Goal: Check status: Check status

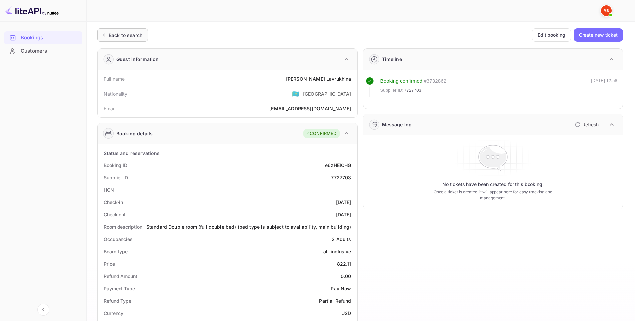
click at [120, 34] on div "Back to search" at bounding box center [126, 35] width 34 height 7
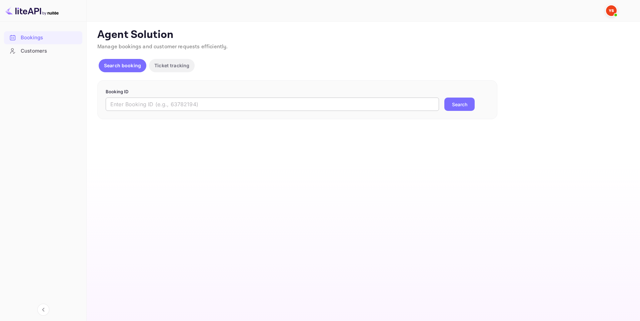
click at [197, 104] on input "text" at bounding box center [272, 104] width 333 height 13
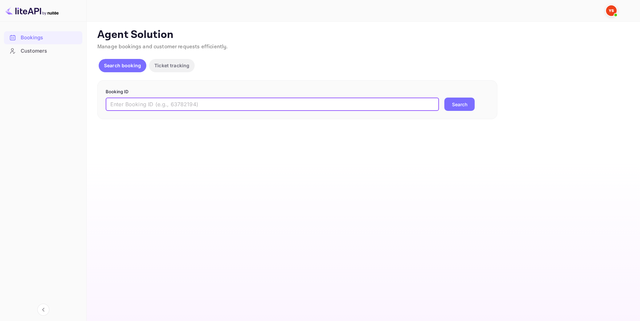
paste input "9464508"
type input "9464508"
click at [451, 109] on button "Search" at bounding box center [459, 104] width 30 height 13
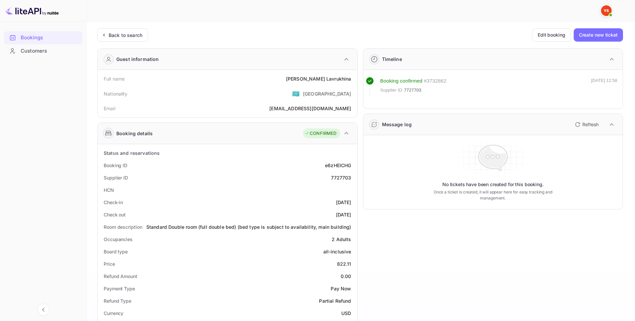
click at [71, 90] on div "Bookings Customers" at bounding box center [43, 170] width 86 height 284
click at [118, 39] on div "Back to search" at bounding box center [122, 34] width 51 height 13
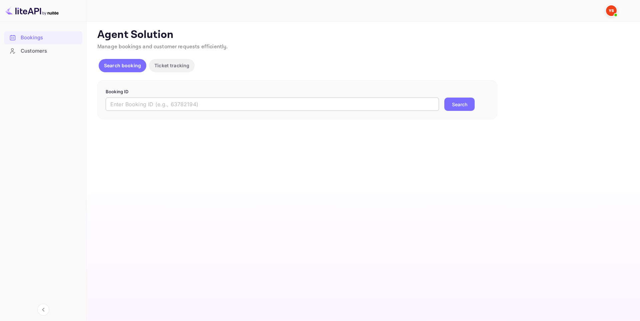
click at [194, 105] on input "text" at bounding box center [272, 104] width 333 height 13
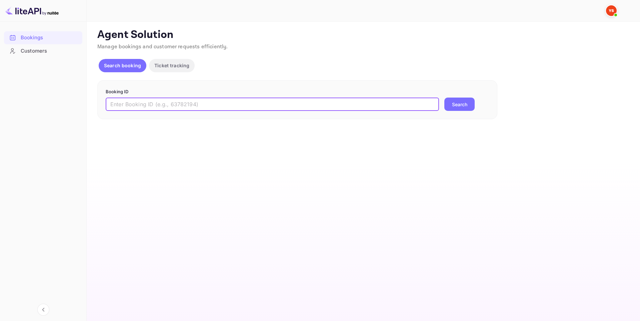
paste input "9464508"
type input "9464508"
click at [453, 101] on button "Search" at bounding box center [459, 104] width 30 height 13
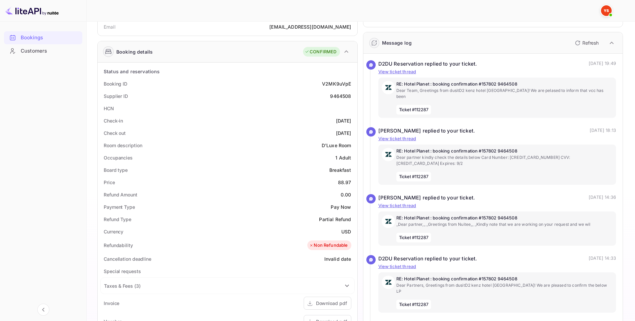
scroll to position [167, 0]
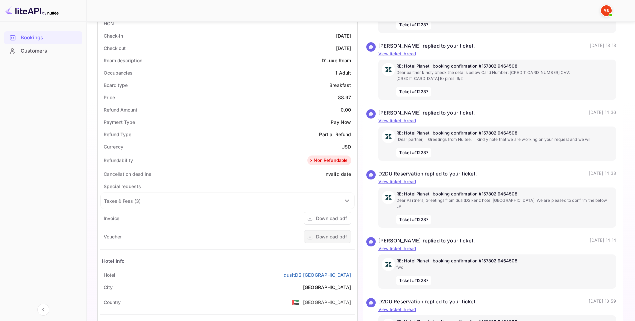
click at [333, 237] on div "Download pdf" at bounding box center [331, 236] width 31 height 7
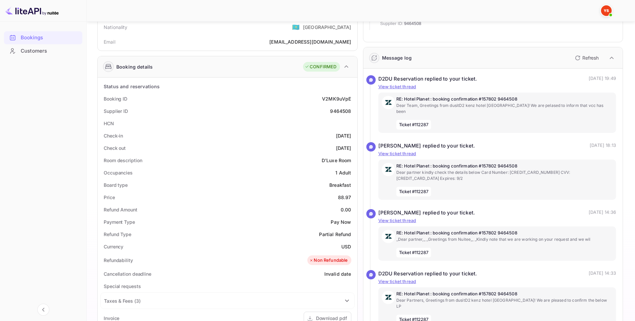
click at [340, 108] on div "9464508" at bounding box center [340, 111] width 21 height 7
copy div "9464508"
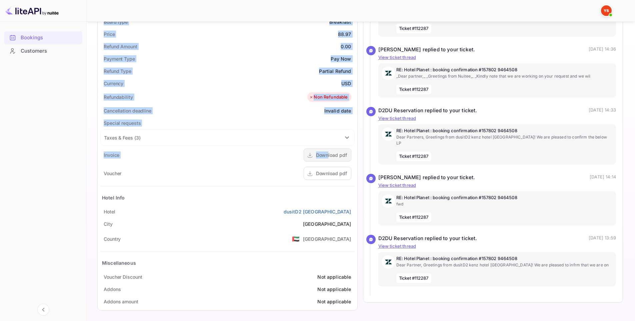
scroll to position [232, 0]
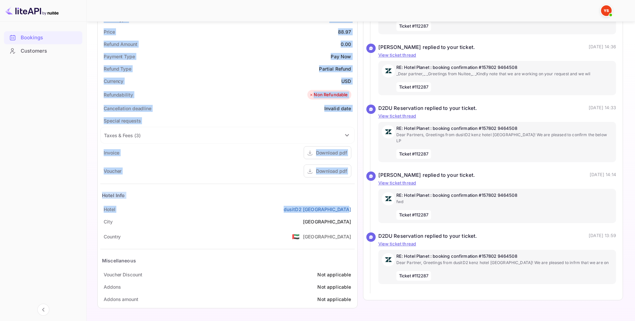
drag, startPoint x: 99, startPoint y: 78, endPoint x: 353, endPoint y: 209, distance: 286.3
click at [353, 209] on div "Guest information Full name [PERSON_NAME] Nationality 🇰🇿 [DEMOGRAPHIC_DATA] Ema…" at bounding box center [225, 62] width 266 height 503
copy div "Full name [PERSON_NAME] Nationality 🇰🇿 [DEMOGRAPHIC_DATA] Email [EMAIL_ADDRESS]…"
